Goal: Information Seeking & Learning: Learn about a topic

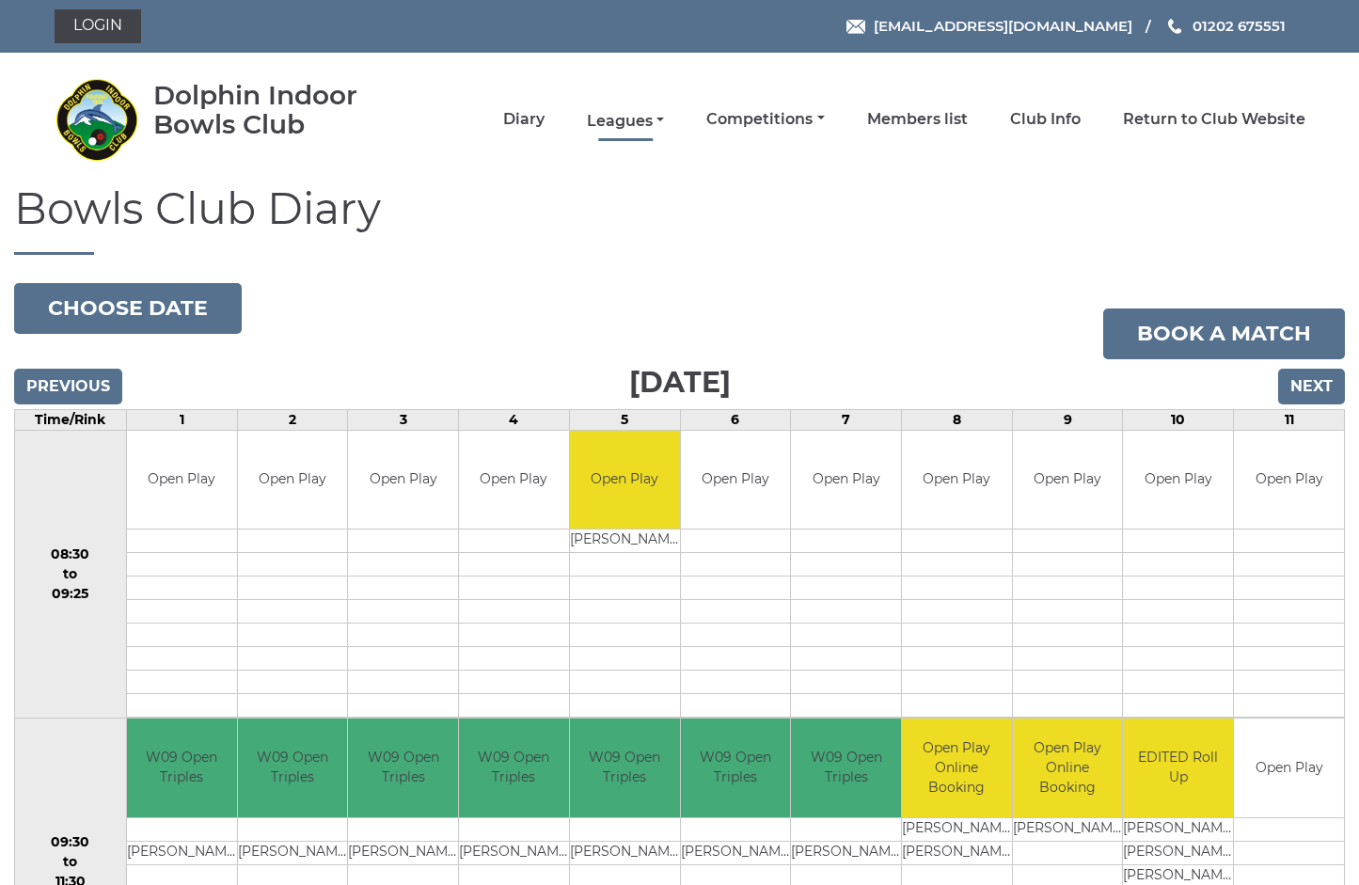
click at [664, 120] on link "Leagues" at bounding box center [625, 121] width 77 height 21
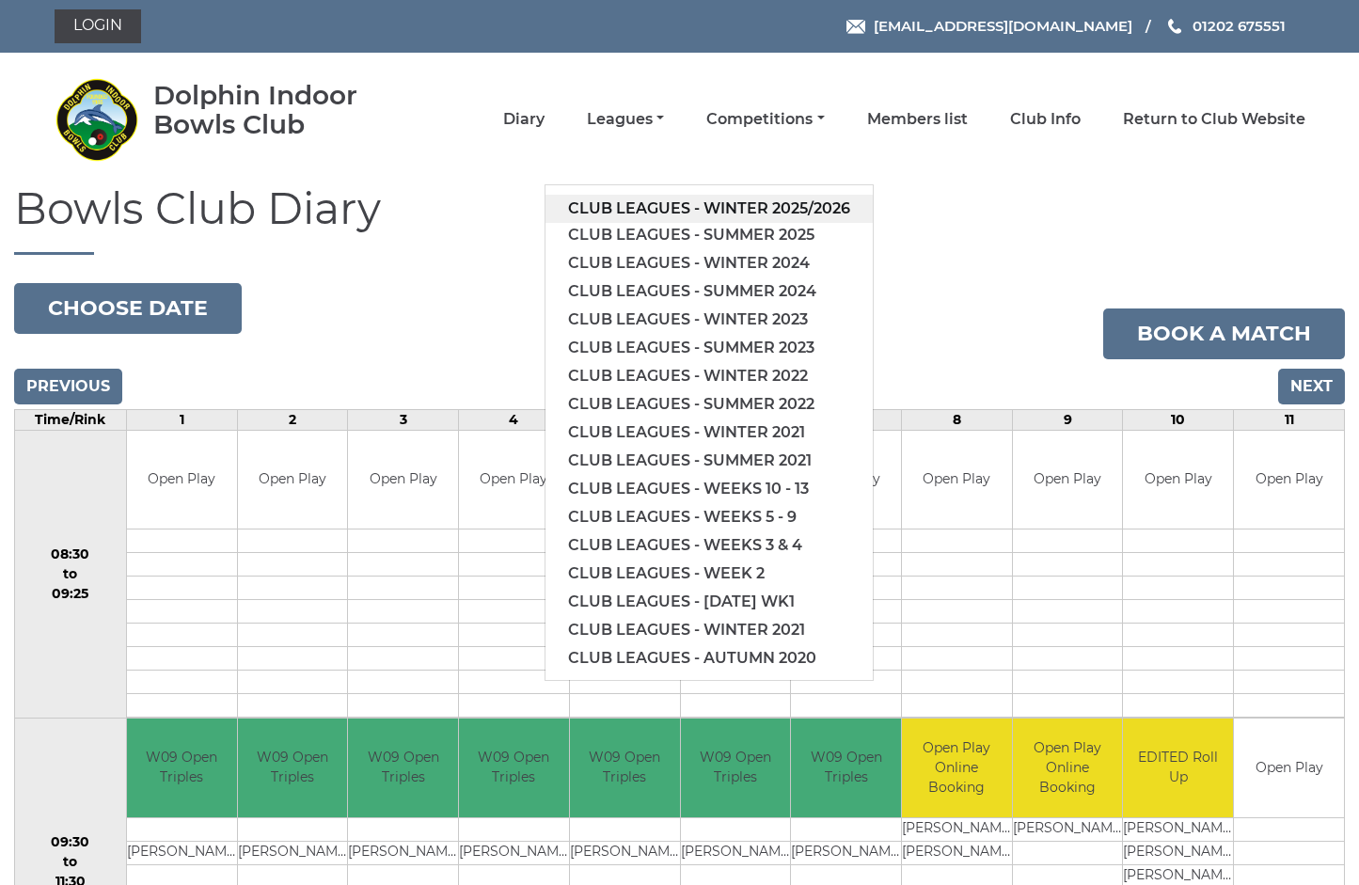
click at [770, 203] on link "Club leagues - Winter 2025/2026" at bounding box center [709, 209] width 327 height 28
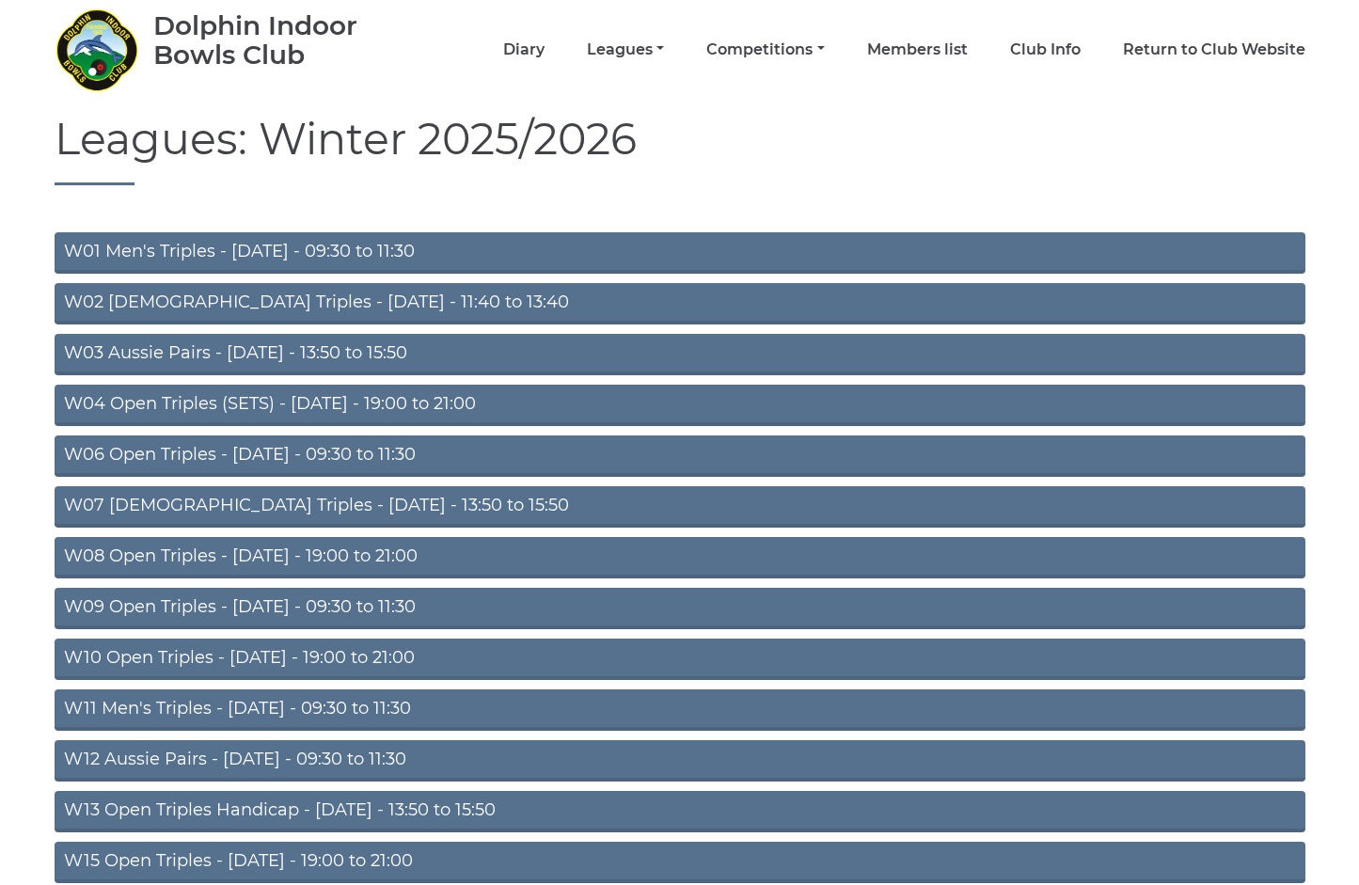
scroll to position [71, 0]
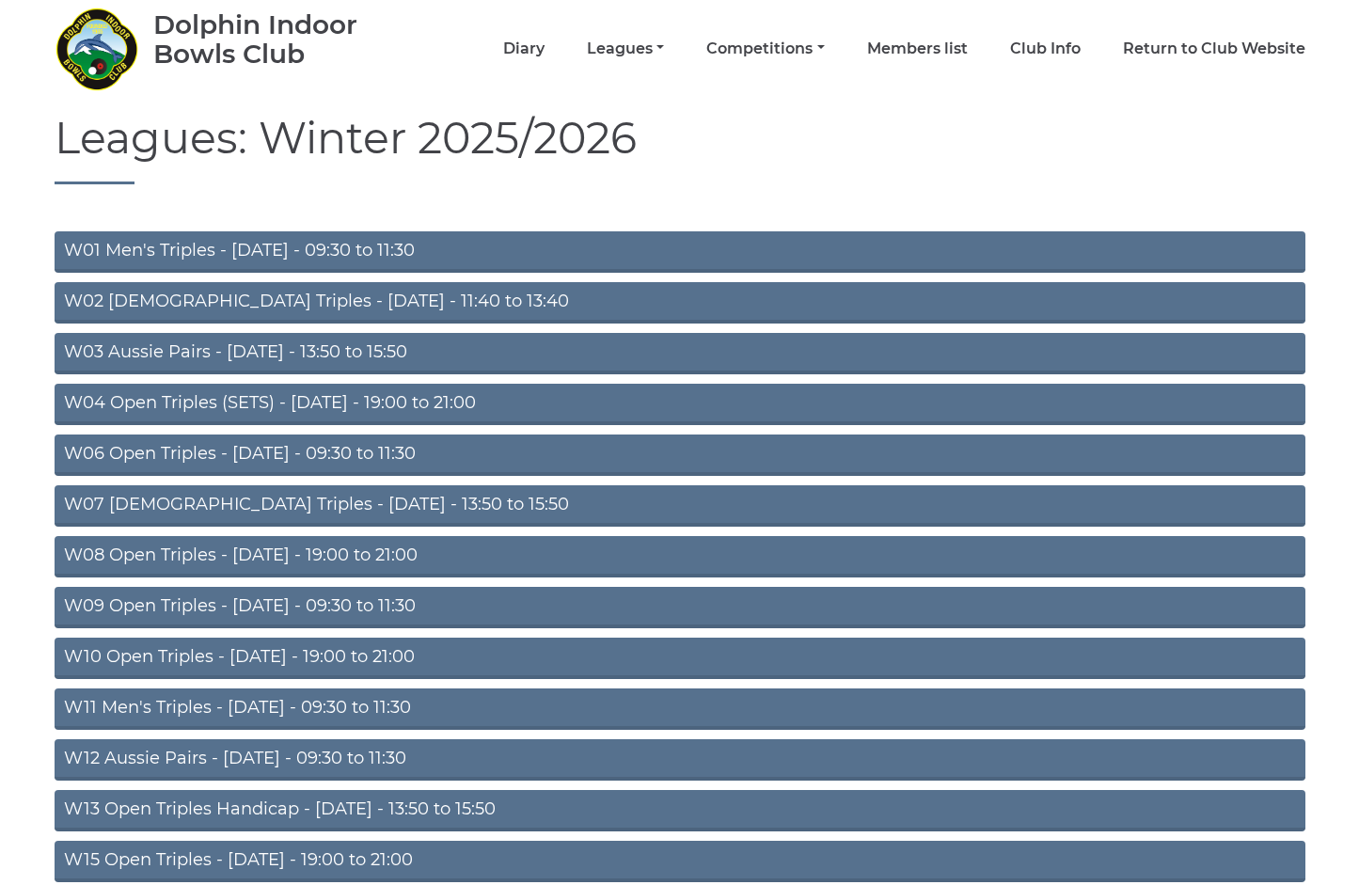
click at [357, 400] on link "W04 Open Triples (SETS) - Monday - 19:00 to 21:00" at bounding box center [680, 404] width 1251 height 41
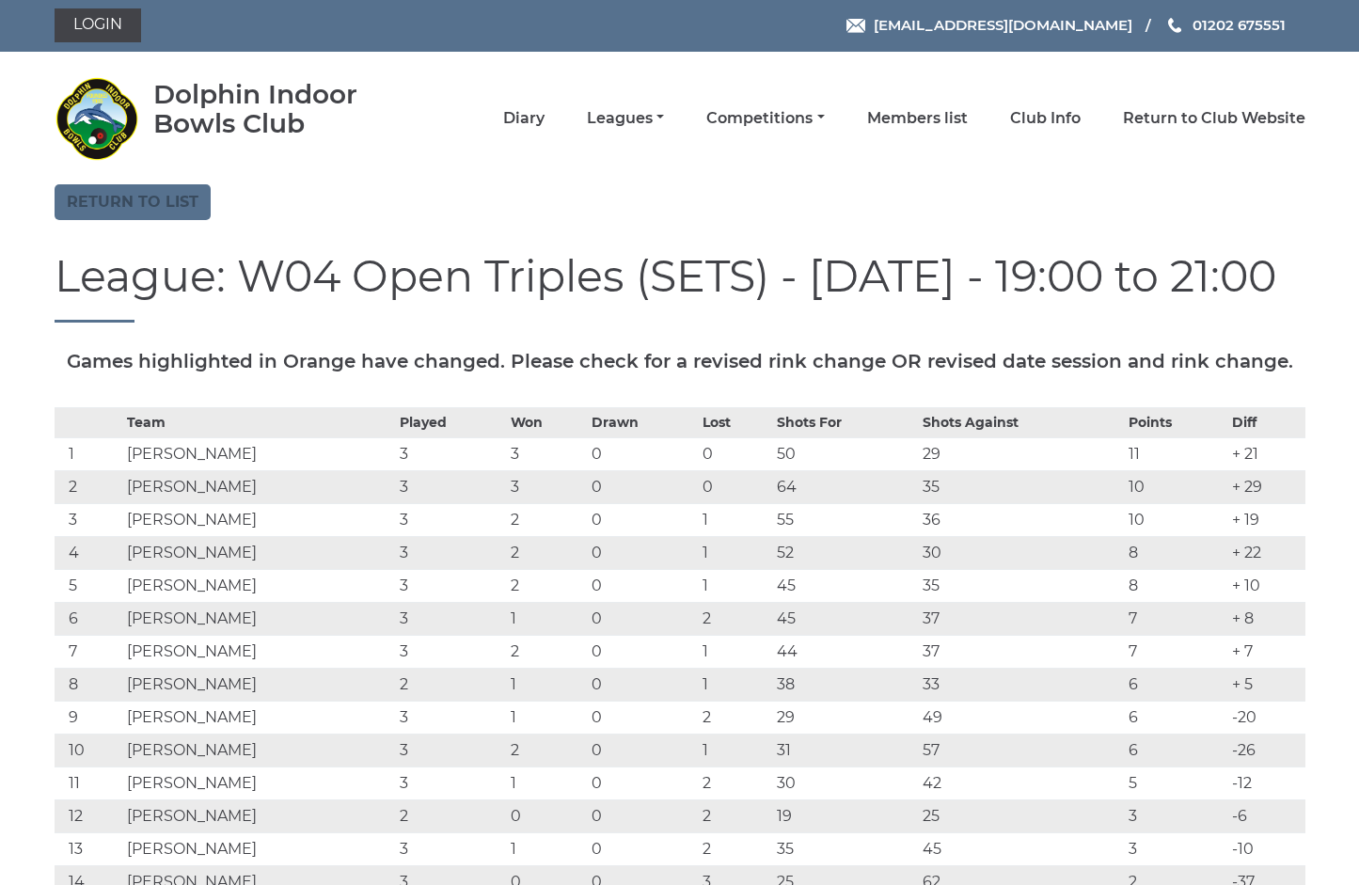
scroll to position [0, 3]
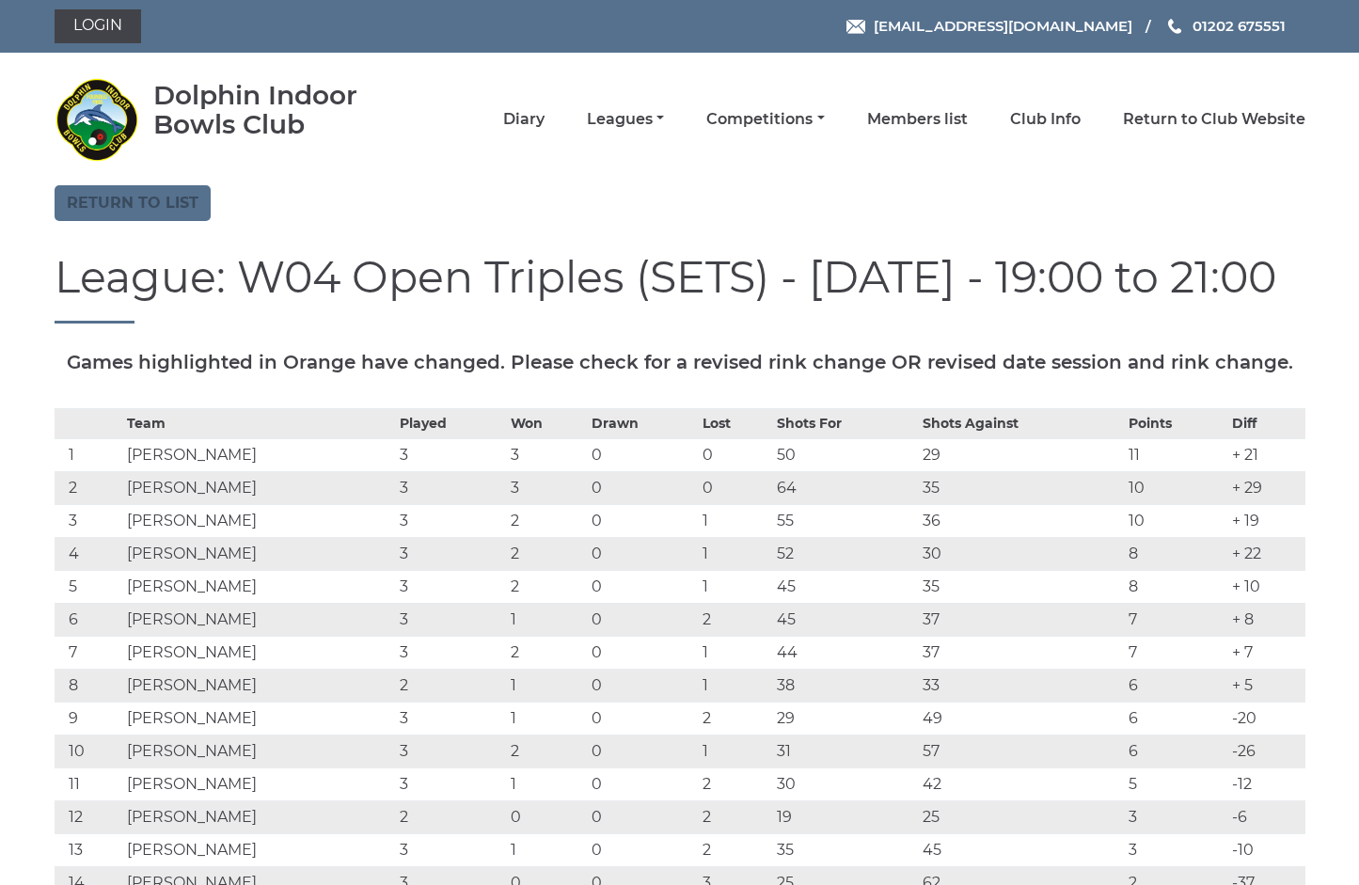
click at [133, 203] on link "Return to list" at bounding box center [133, 203] width 156 height 36
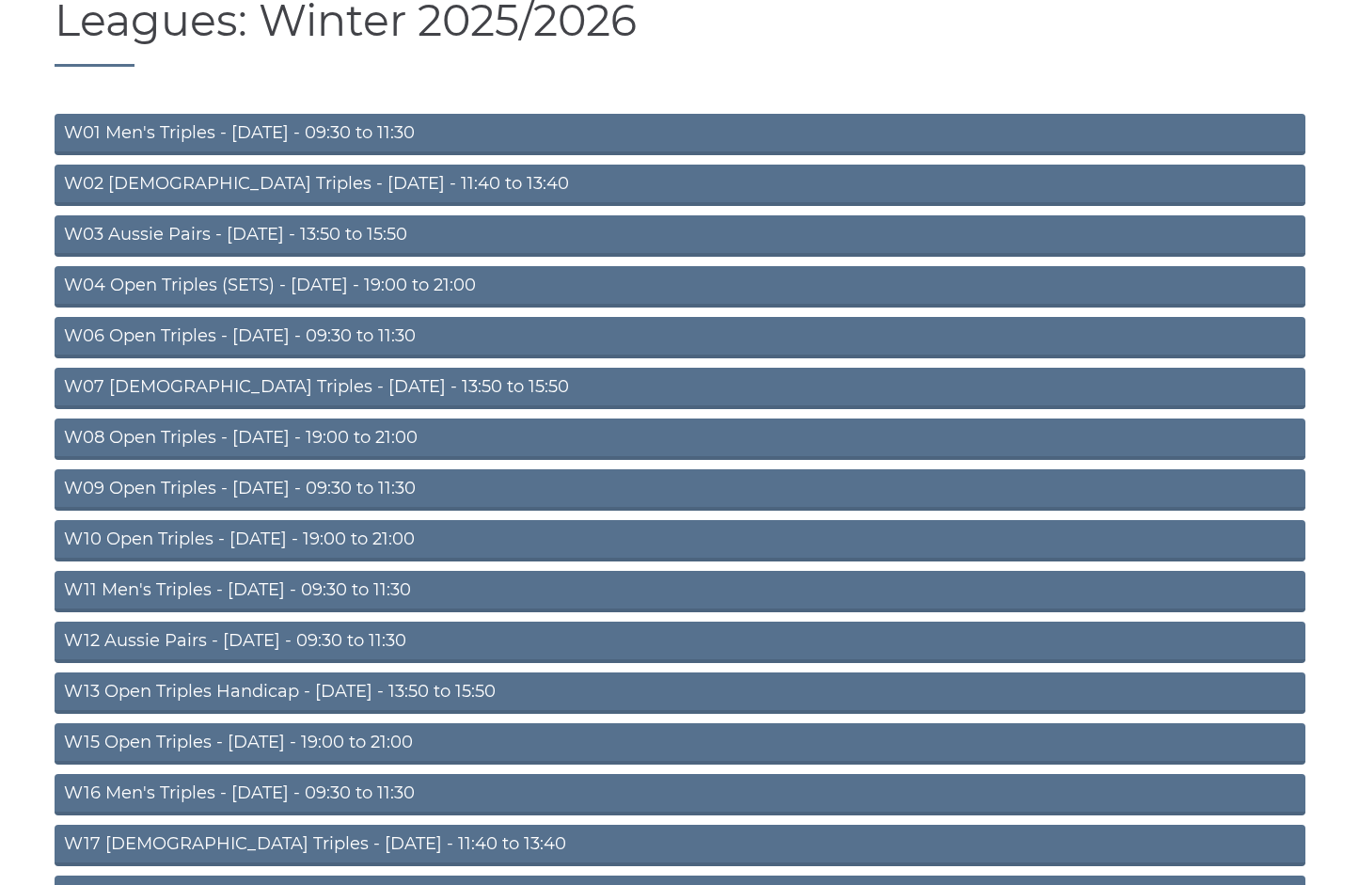
scroll to position [200, 0]
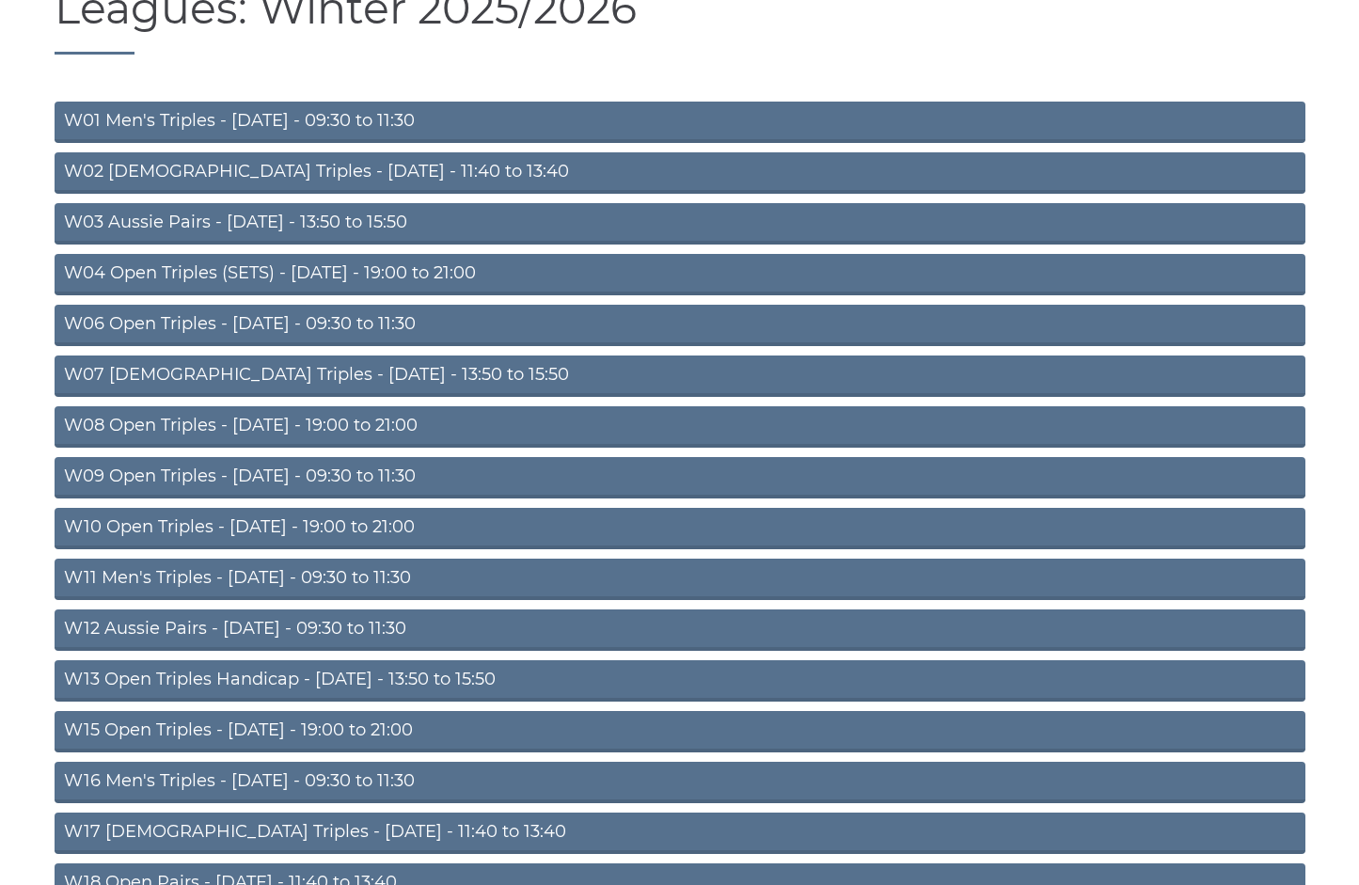
click at [329, 323] on link "W06 Open Triples - [DATE] - 09:30 to 11:30" at bounding box center [680, 325] width 1251 height 41
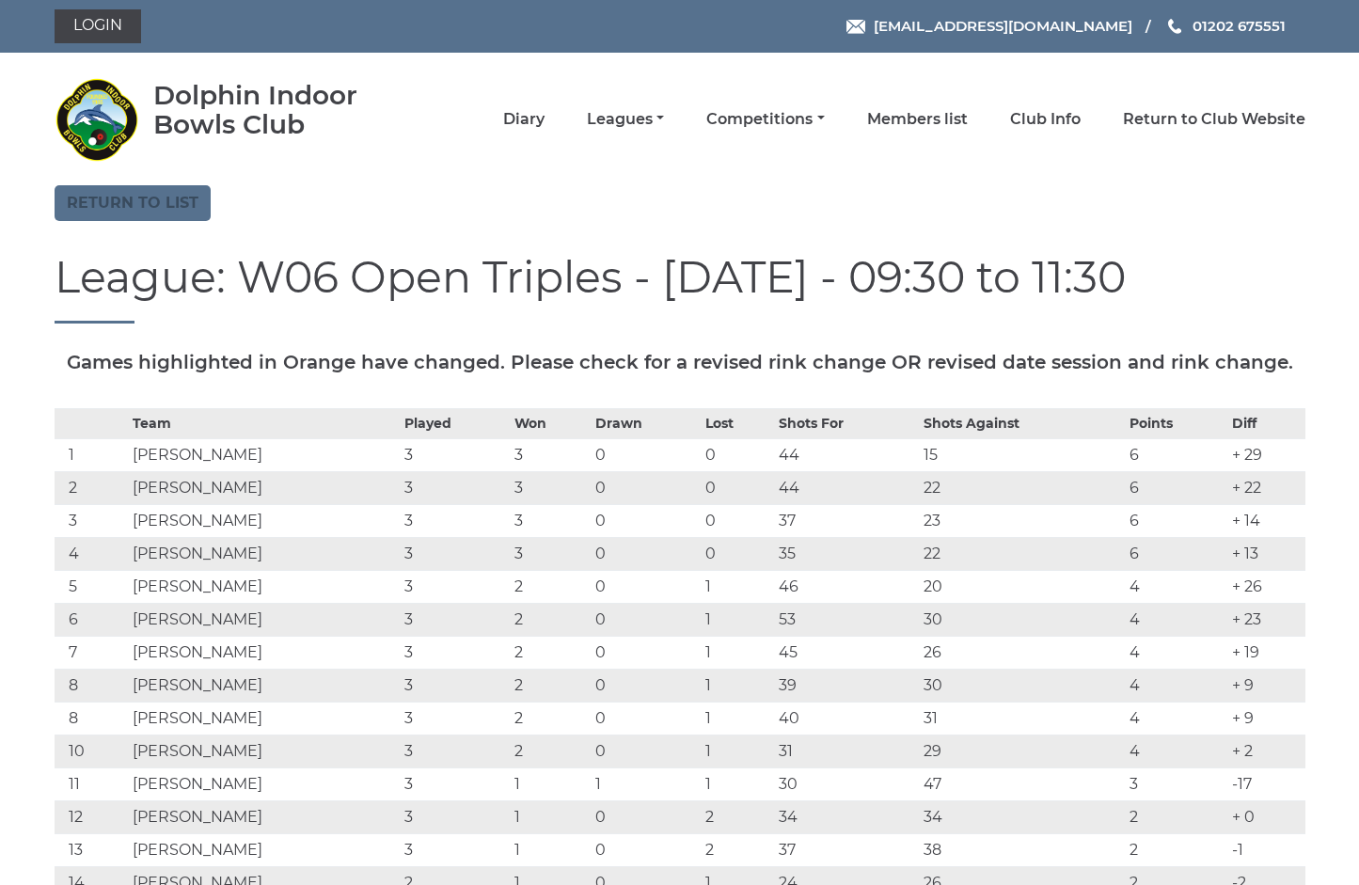
click at [126, 199] on link "Return to list" at bounding box center [133, 203] width 156 height 36
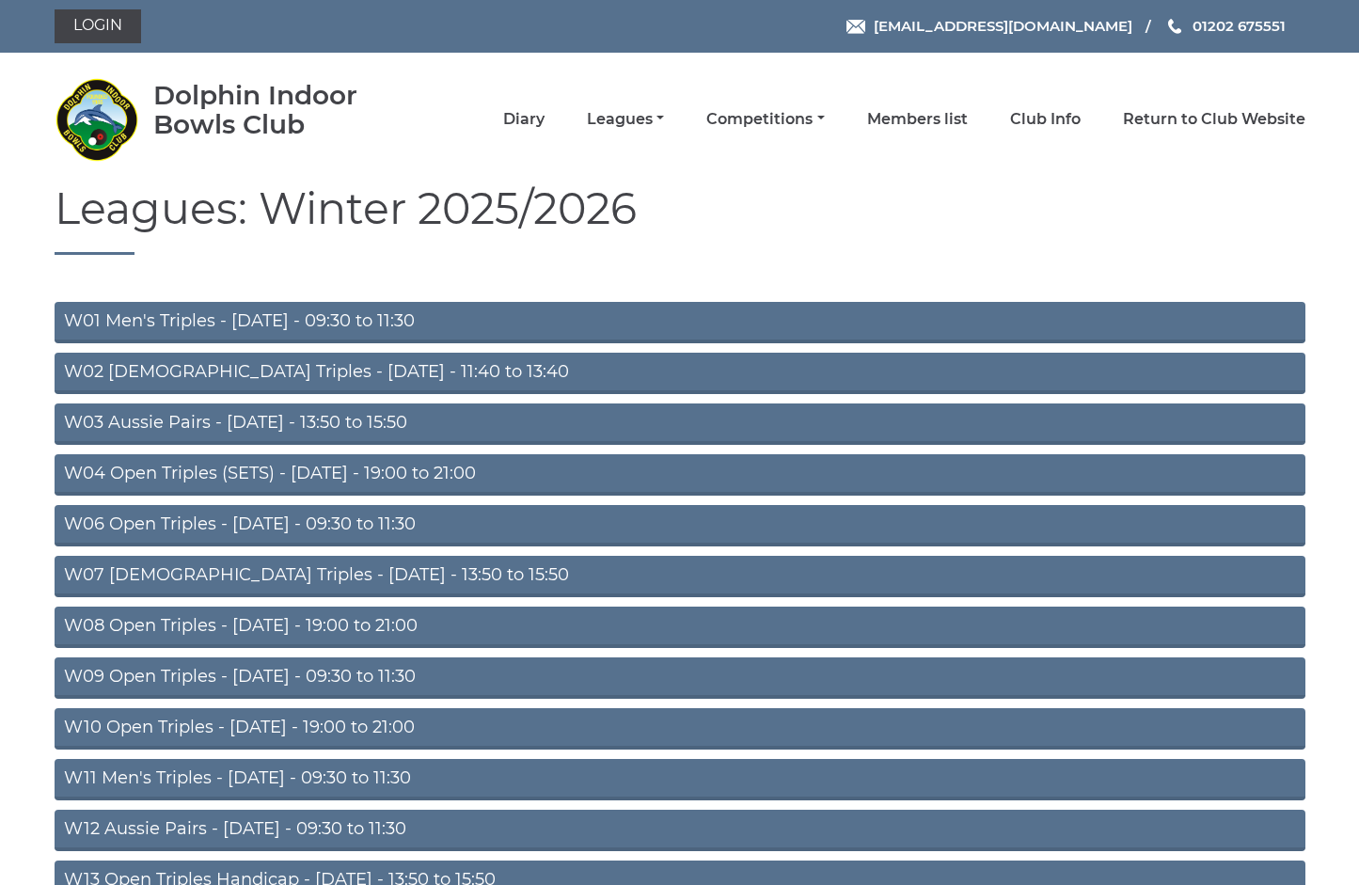
click at [356, 674] on link "W09 Open Triples - Wednesday - 09:30 to 11:30" at bounding box center [680, 678] width 1251 height 41
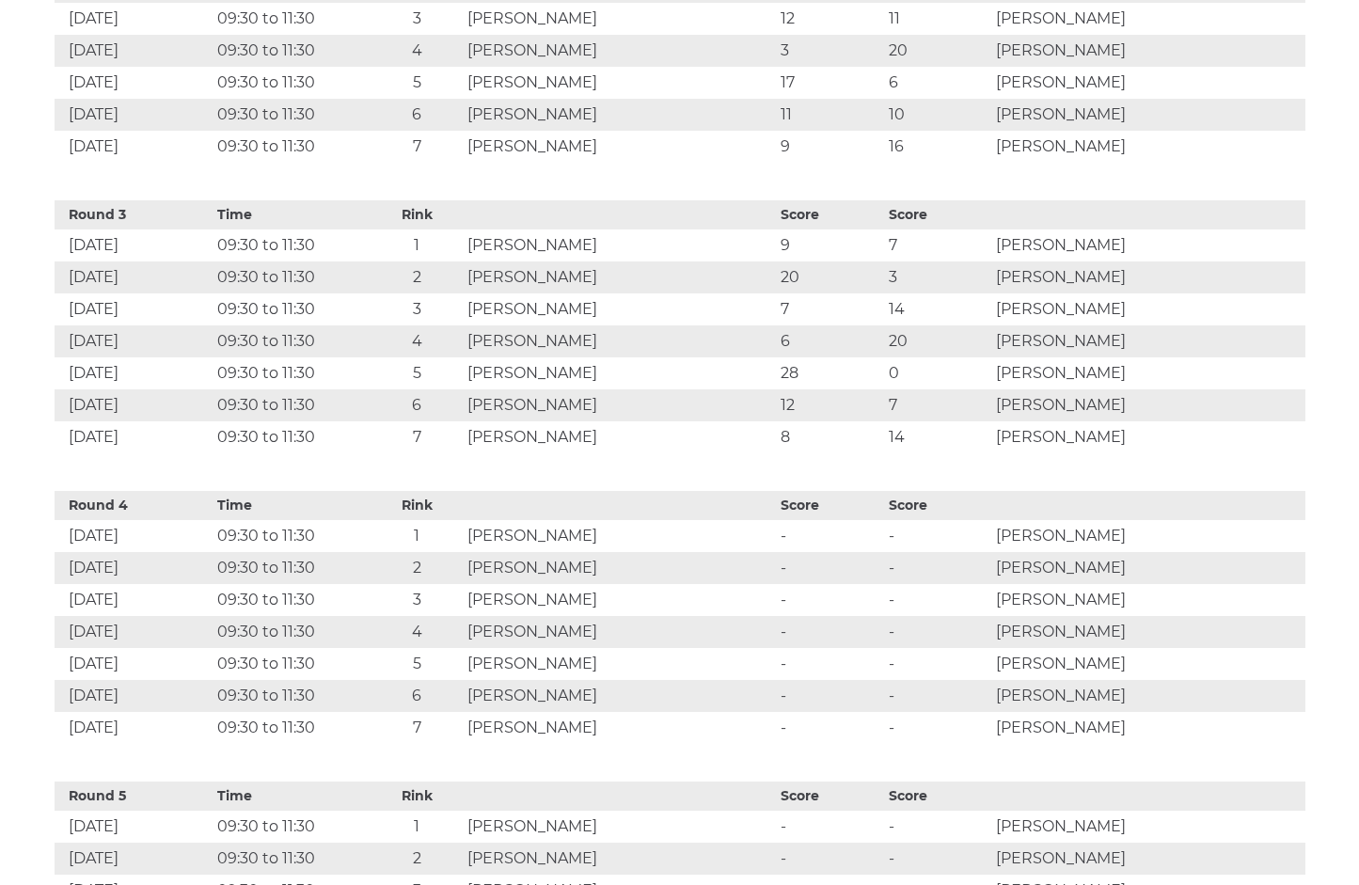
scroll to position [1436, 0]
